Goal: Information Seeking & Learning: Learn about a topic

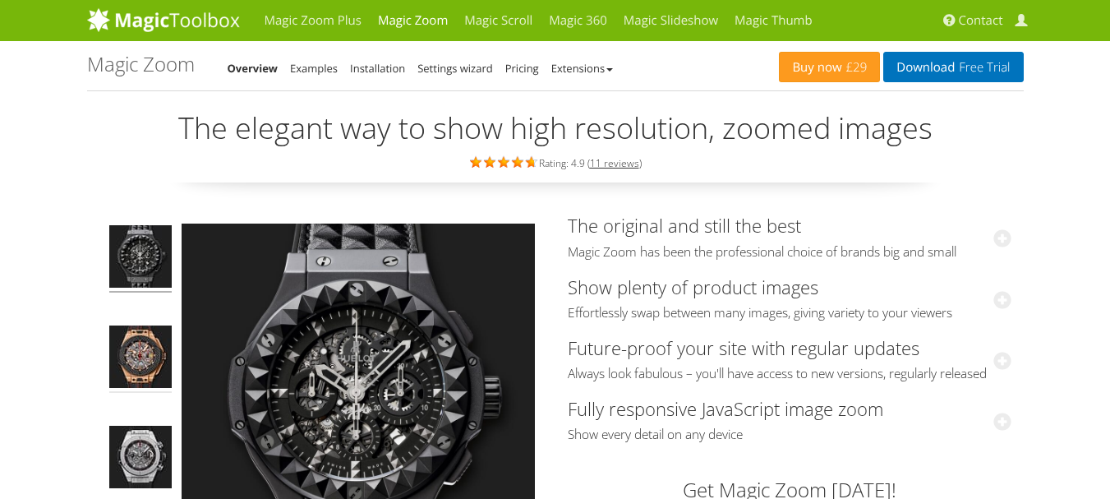
click at [130, 360] on img at bounding box center [140, 358] width 62 height 67
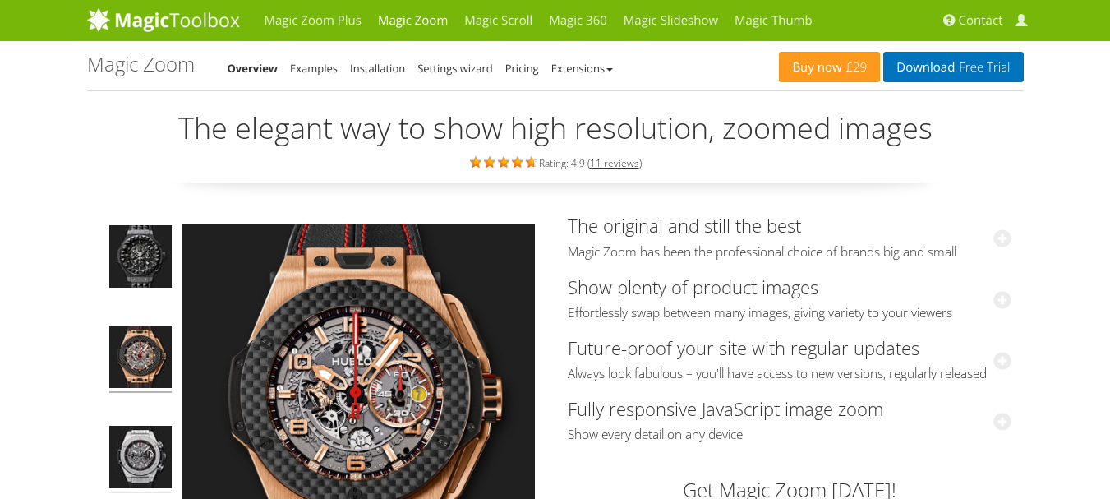
click at [149, 448] on img at bounding box center [140, 458] width 62 height 67
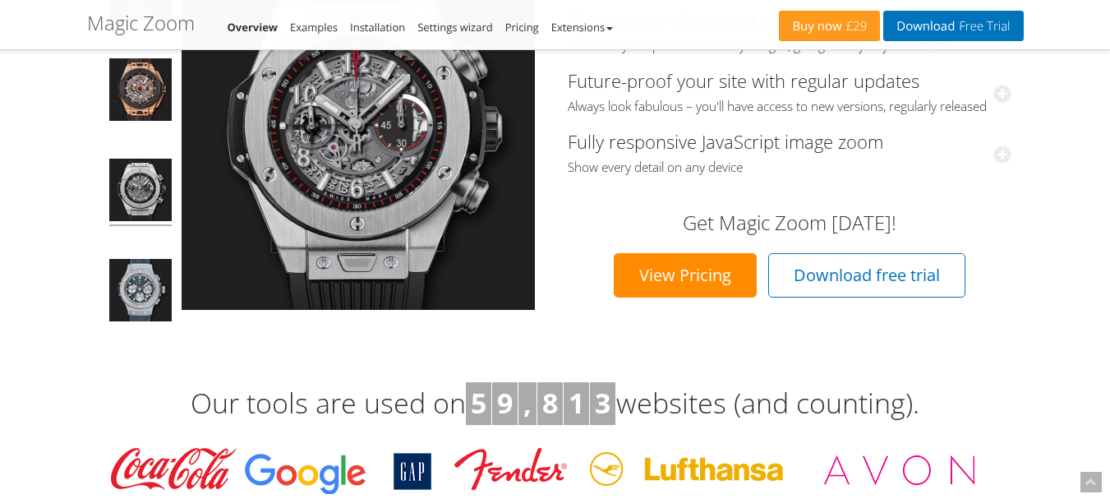
scroll to position [2, 0]
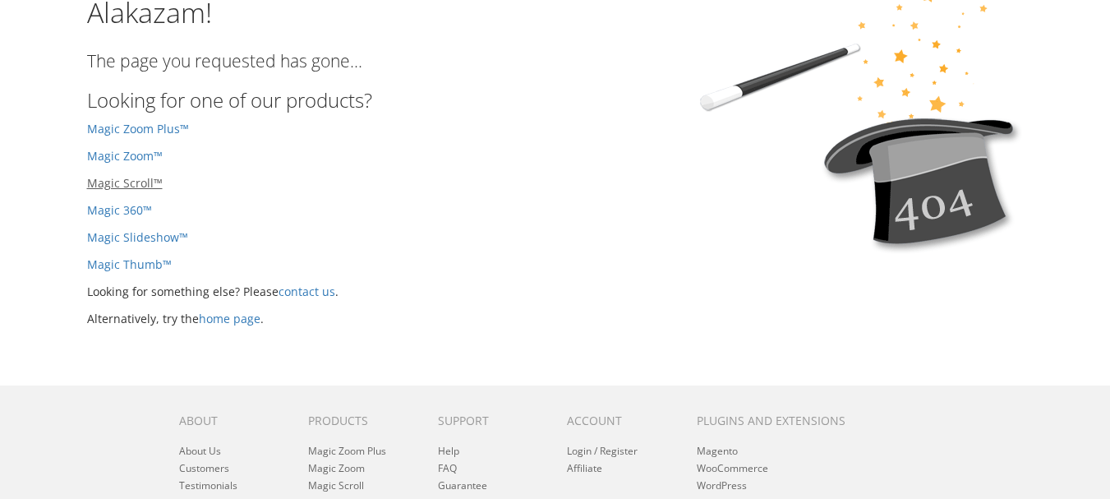
scroll to position [76, 0]
click at [131, 210] on link "Magic 360™" at bounding box center [119, 210] width 65 height 16
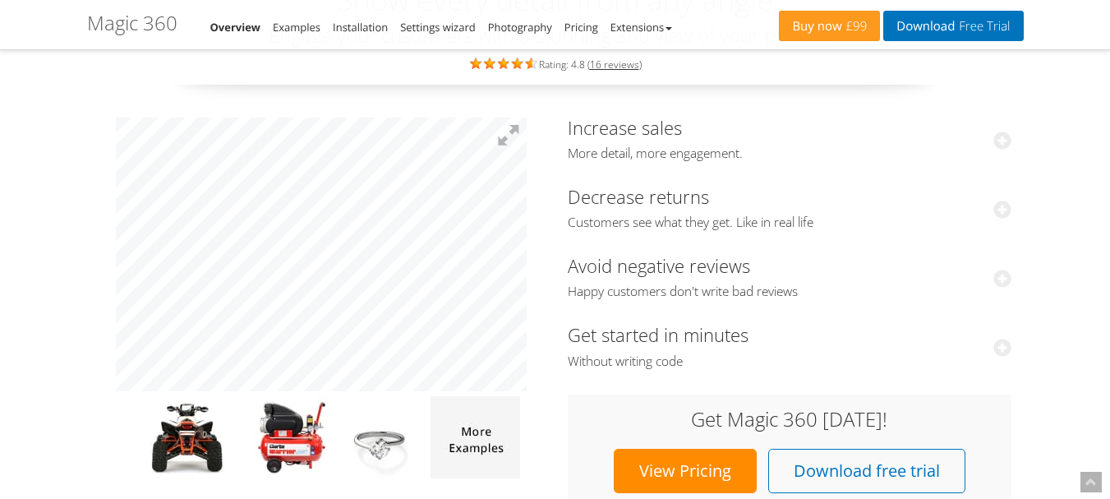
scroll to position [222, 0]
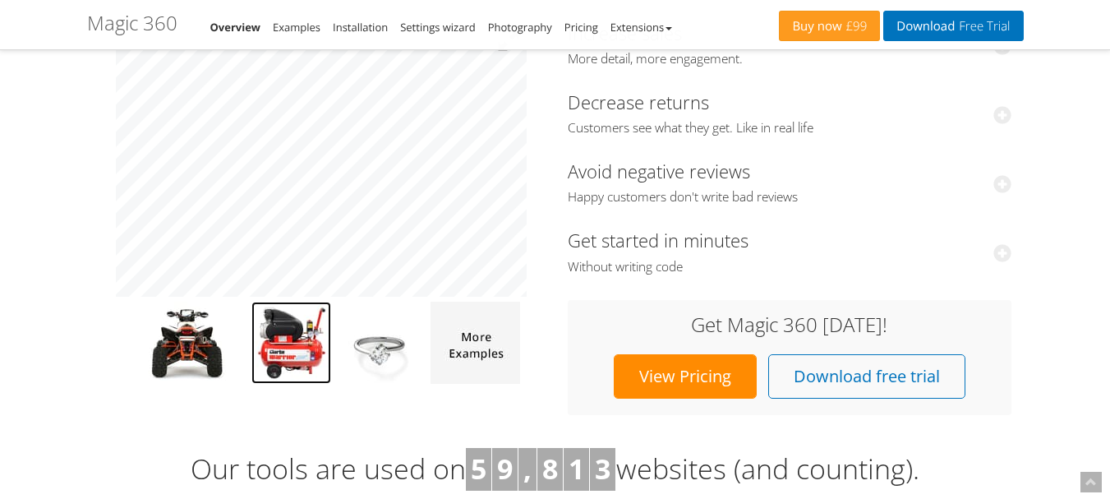
click at [286, 346] on img at bounding box center [291, 342] width 80 height 82
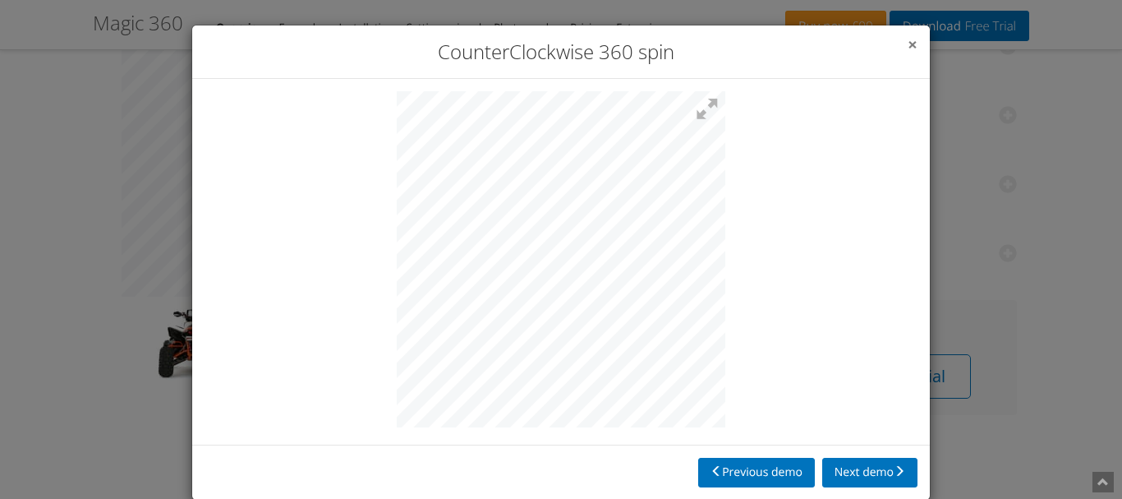
click at [908, 42] on span "×" at bounding box center [913, 44] width 10 height 23
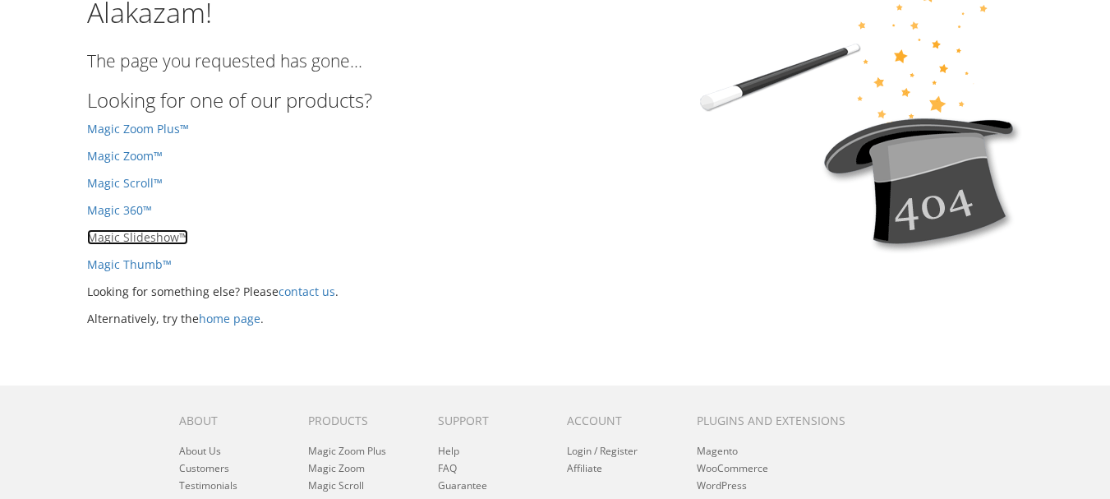
click at [126, 237] on link "Magic Slideshow™" at bounding box center [137, 237] width 101 height 16
click at [130, 262] on link "Magic Thumb™" at bounding box center [129, 264] width 85 height 16
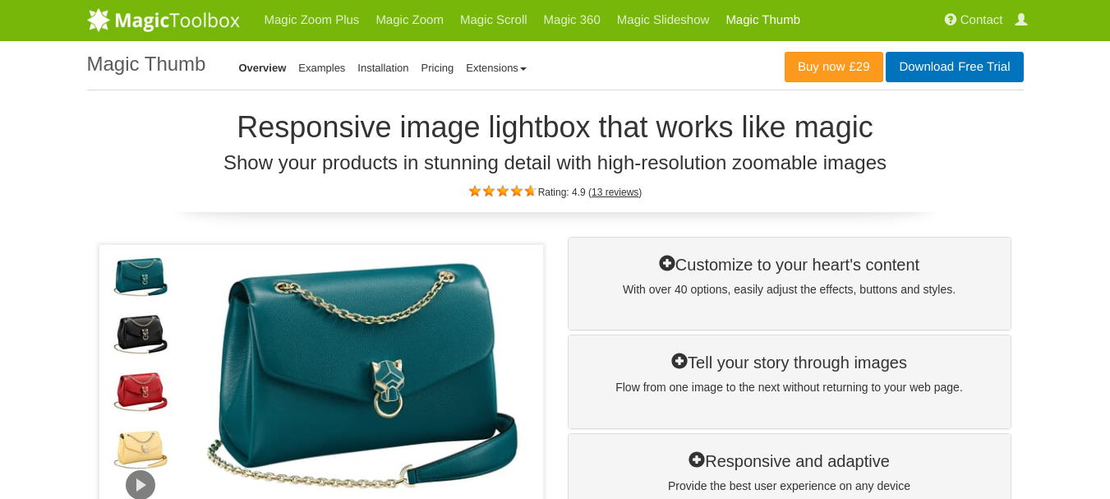
click at [146, 325] on img at bounding box center [140, 335] width 62 height 46
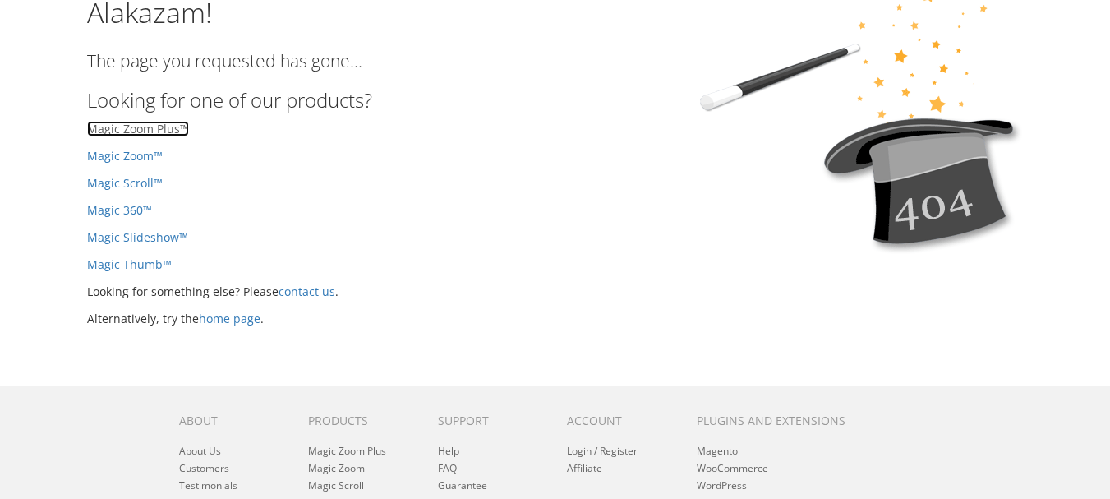
click at [135, 131] on link "Magic Zoom Plus™" at bounding box center [138, 129] width 102 height 16
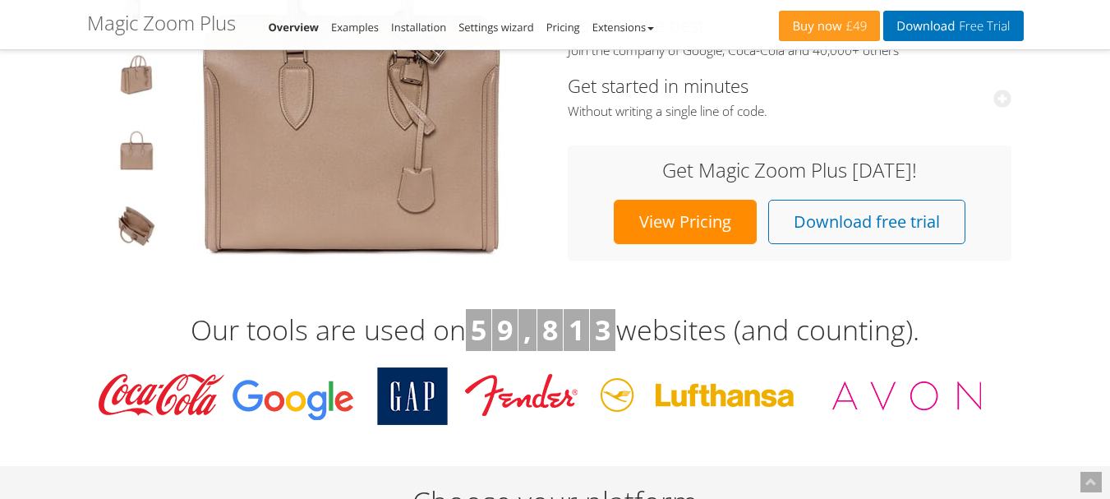
scroll to position [1395, 0]
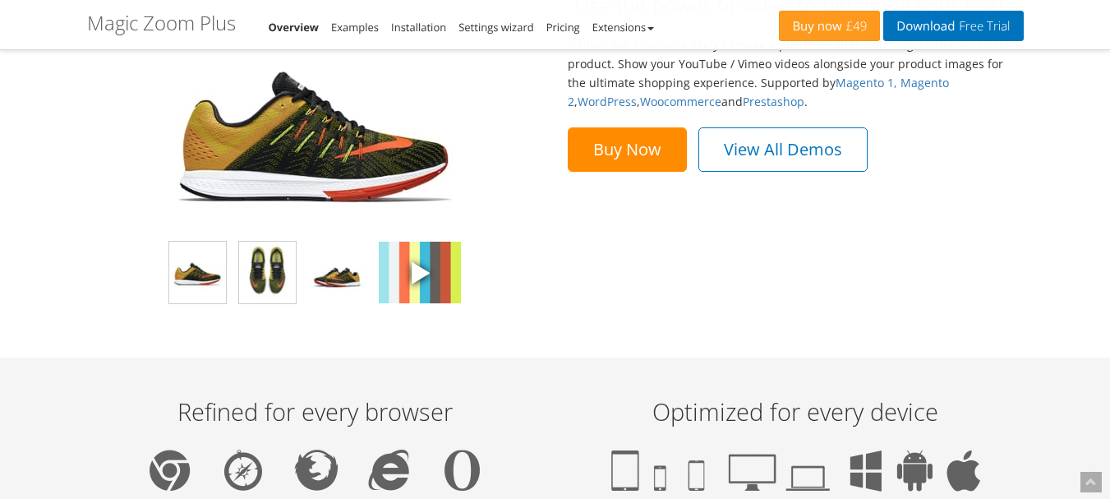
click at [261, 261] on img at bounding box center [267, 272] width 57 height 62
click at [324, 276] on img at bounding box center [337, 272] width 57 height 62
click at [425, 284] on span at bounding box center [419, 272] width 25 height 25
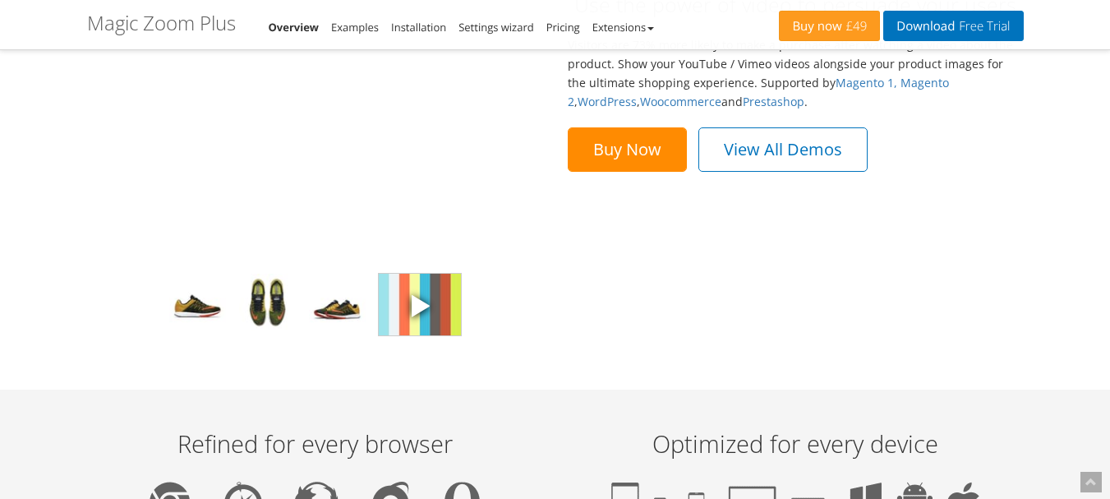
scroll to position [1427, 0]
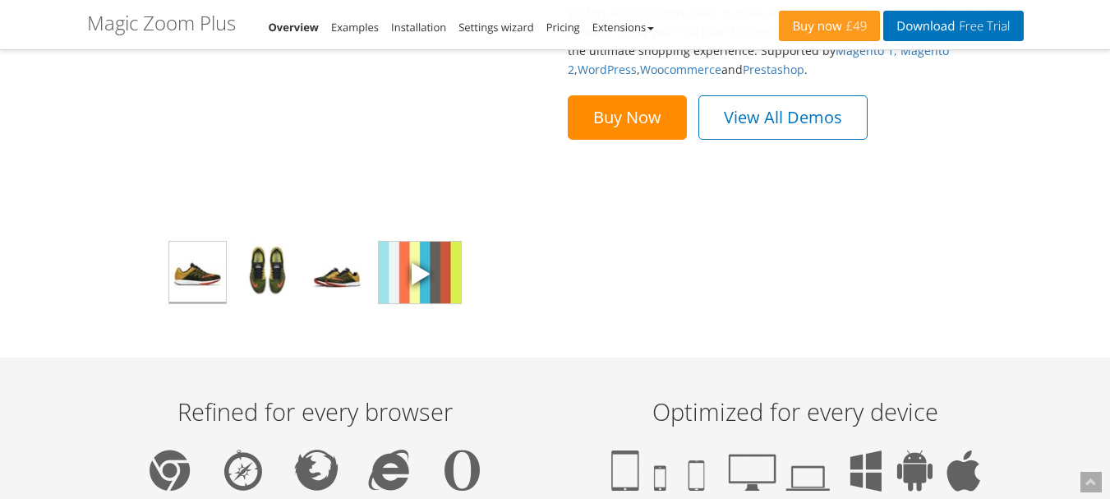
click at [200, 279] on img at bounding box center [197, 272] width 57 height 62
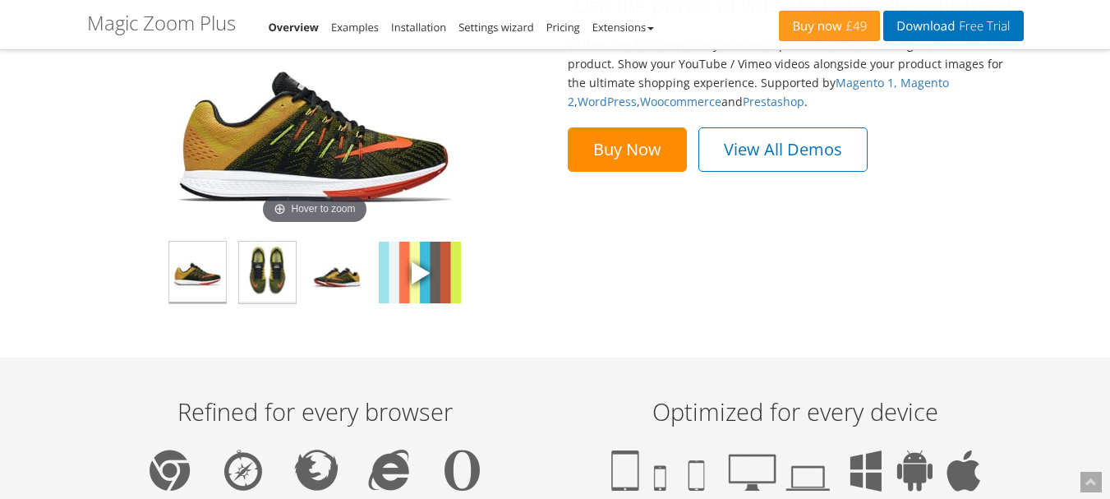
click at [287, 272] on img at bounding box center [267, 272] width 57 height 62
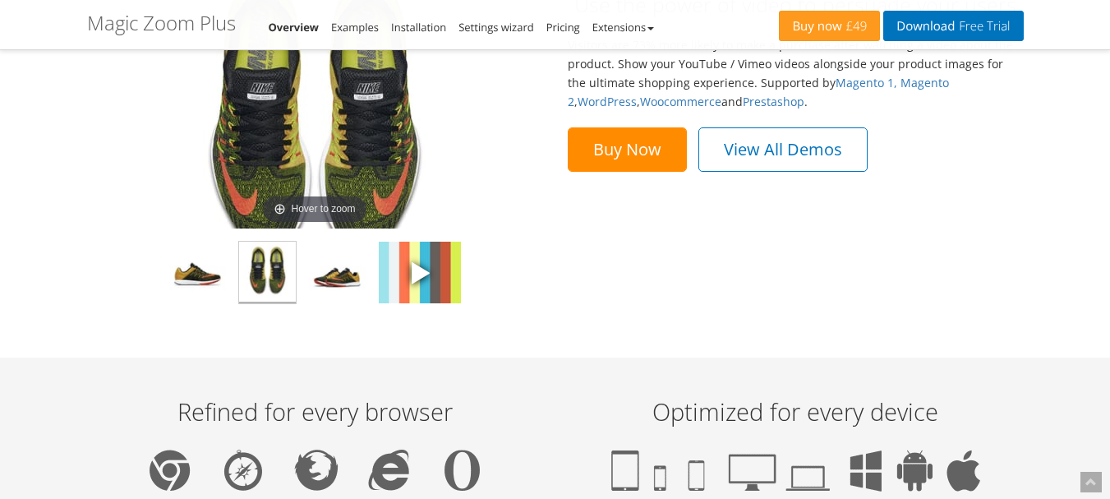
click at [369, 280] on div at bounding box center [314, 272] width 423 height 71
click at [347, 275] on img at bounding box center [337, 272] width 57 height 62
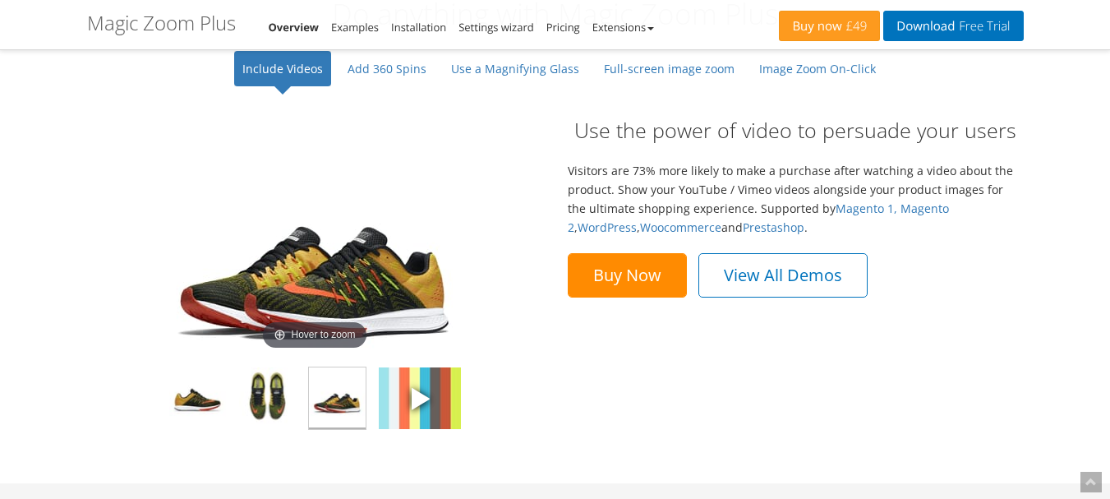
scroll to position [1264, 0]
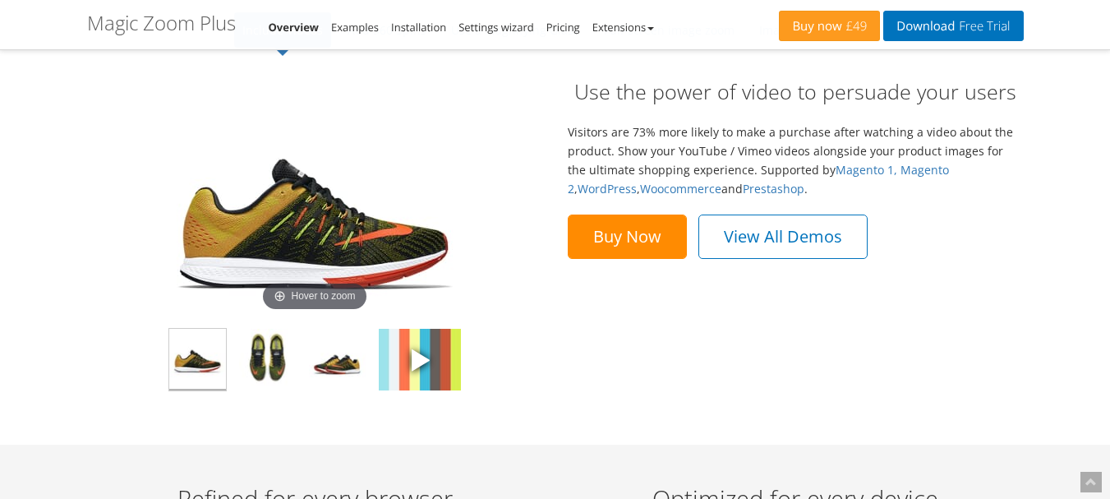
scroll to position [1264, 0]
